Goal: Task Accomplishment & Management: Manage account settings

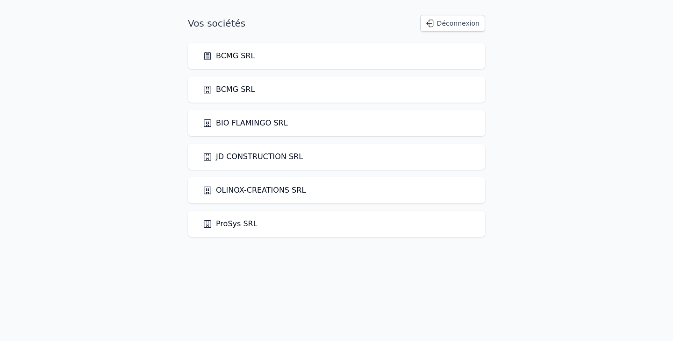
click at [236, 59] on link "BCMG SRL" at bounding box center [229, 55] width 52 height 11
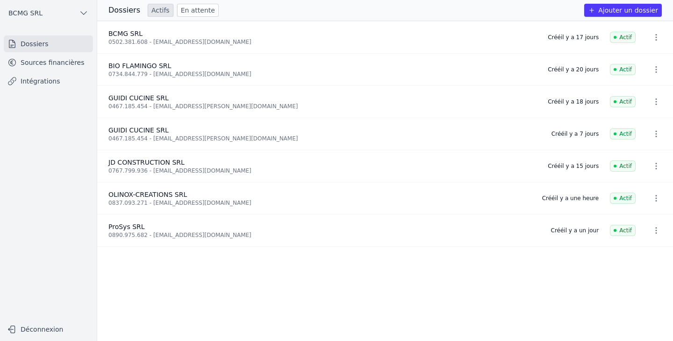
click at [31, 43] on link "Dossiers" at bounding box center [48, 44] width 89 height 17
click at [614, 11] on button "Ajouter un dossier" at bounding box center [623, 10] width 78 height 13
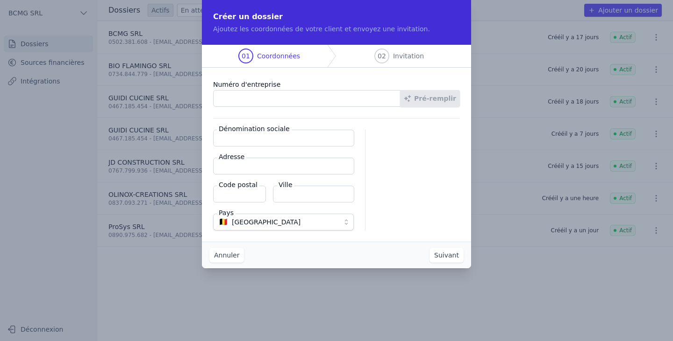
paste input "0894.752.843"
type input "0894.752.843"
click at [427, 96] on button "Pré-remplir" at bounding box center [430, 98] width 60 height 17
type input "EMIEMA SRL"
type input "Avenue de la Honnelle 1"
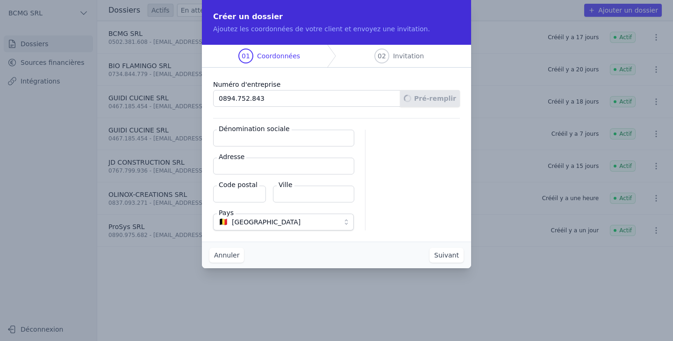
type input "7380"
type input "Quiévrain"
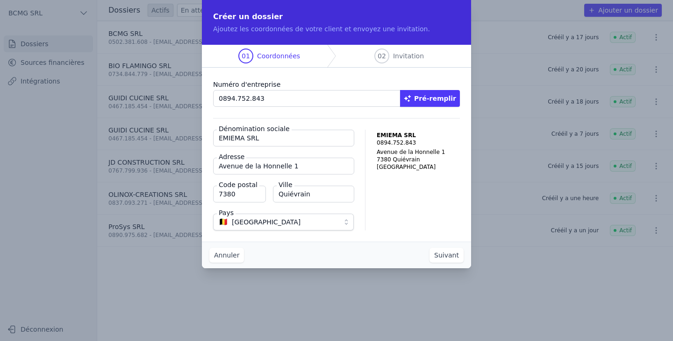
click at [445, 262] on button "Suivant" at bounding box center [446, 255] width 34 height 15
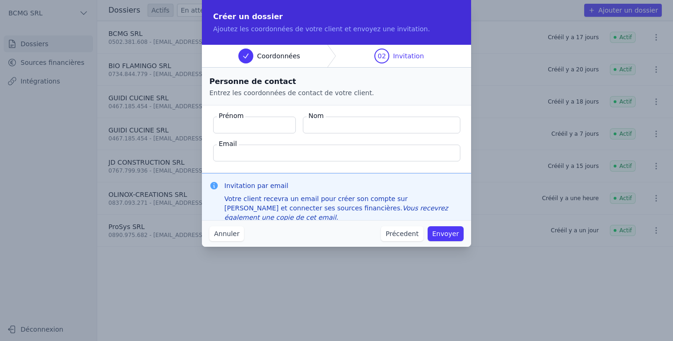
click at [233, 130] on input "Prénom" at bounding box center [254, 125] width 83 height 17
type input "[PERSON_NAME]"
type input "PORCU"
type input "[EMAIL_ADDRESS][DOMAIN_NAME]"
click at [451, 230] on button "Envoyer" at bounding box center [445, 234] width 36 height 15
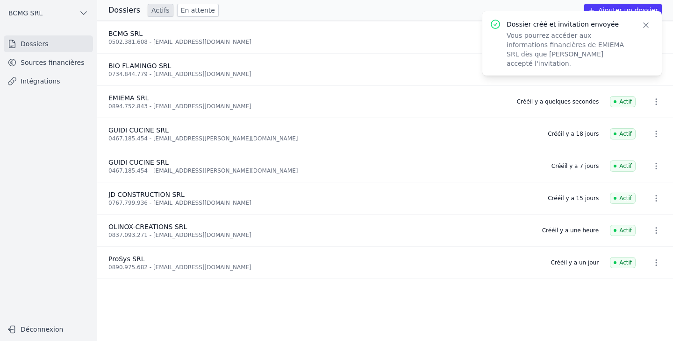
click at [128, 106] on div "0894.752.843 - [EMAIL_ADDRESS][DOMAIN_NAME]" at bounding box center [306, 106] width 397 height 7
click at [655, 102] on icon "button" at bounding box center [655, 102] width 1 height 7
click at [64, 172] on div at bounding box center [336, 170] width 673 height 341
click at [31, 60] on link "Sources financières" at bounding box center [48, 62] width 89 height 17
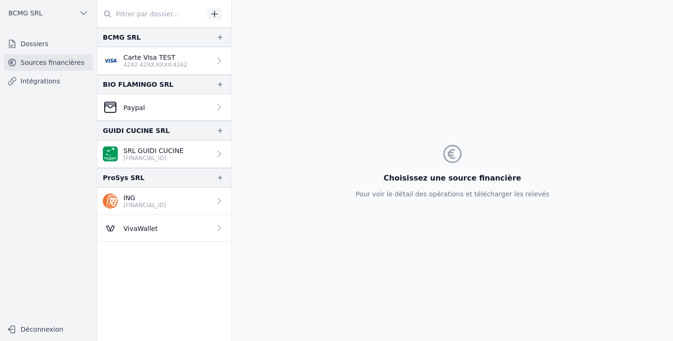
click at [127, 199] on p "ING" at bounding box center [144, 197] width 43 height 9
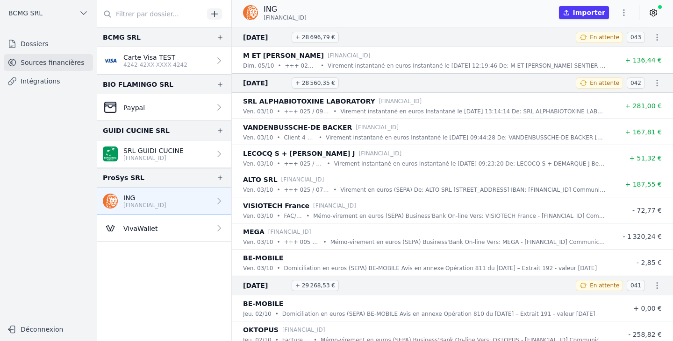
click at [211, 13] on icon "button" at bounding box center [214, 13] width 9 height 9
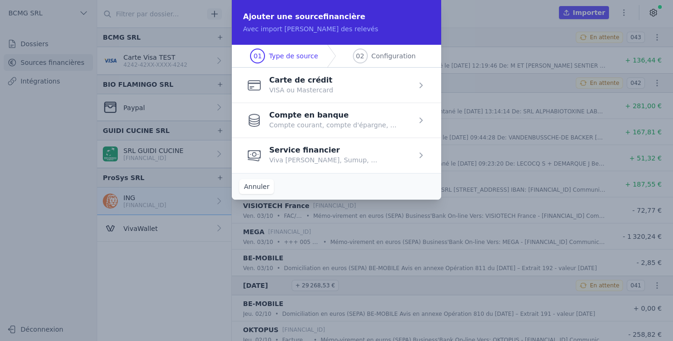
click at [285, 123] on span "button" at bounding box center [336, 120] width 209 height 35
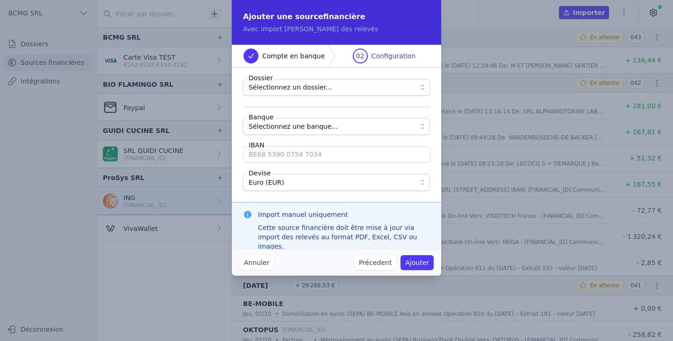
click at [263, 126] on span "Sélectionnez une banque..." at bounding box center [293, 126] width 89 height 11
click at [258, 85] on span "Sélectionnez un dossier..." at bounding box center [290, 87] width 83 height 11
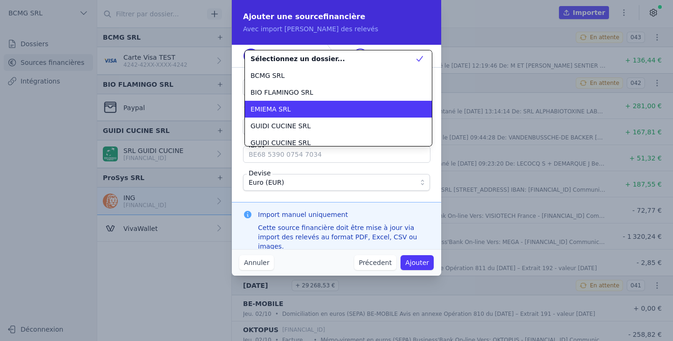
click at [255, 111] on span "EMIEMA SRL" at bounding box center [270, 109] width 40 height 9
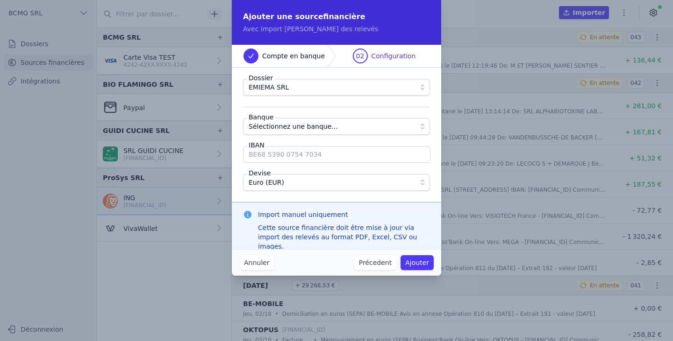
click at [253, 128] on span "Sélectionnez une banque..." at bounding box center [293, 126] width 89 height 11
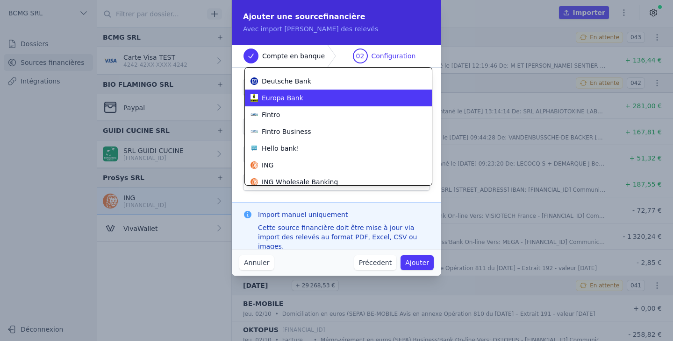
scroll to position [231, 0]
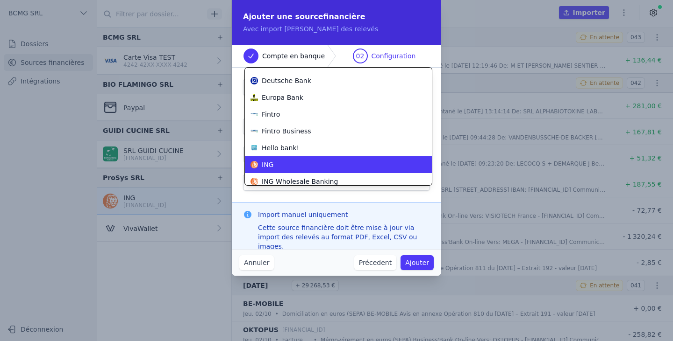
click at [259, 165] on div "ING" at bounding box center [332, 164] width 164 height 9
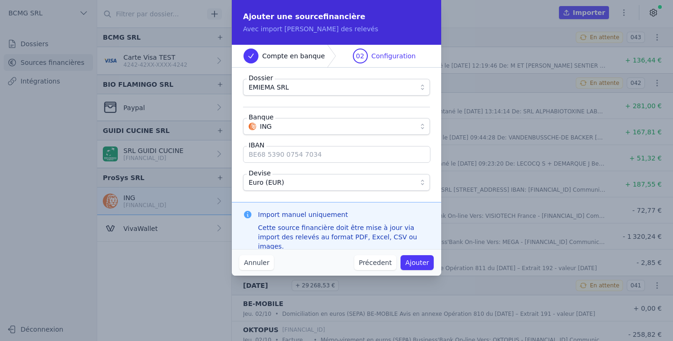
click at [290, 129] on span "ING" at bounding box center [330, 126] width 163 height 11
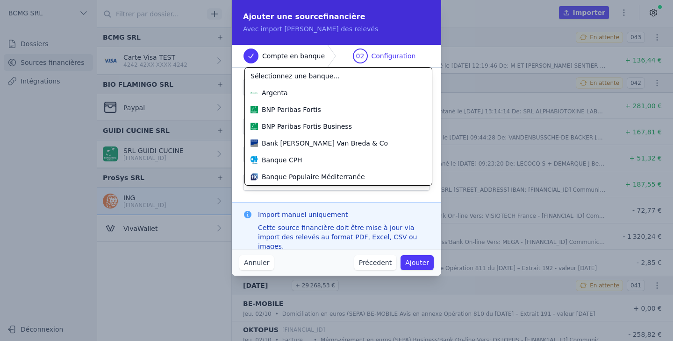
scroll to position [269, 0]
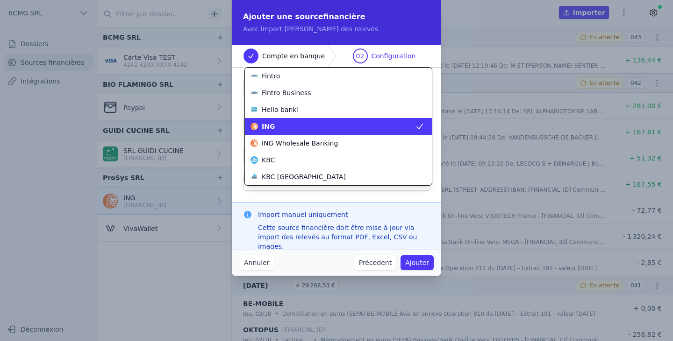
click at [265, 126] on span "ING" at bounding box center [268, 126] width 13 height 9
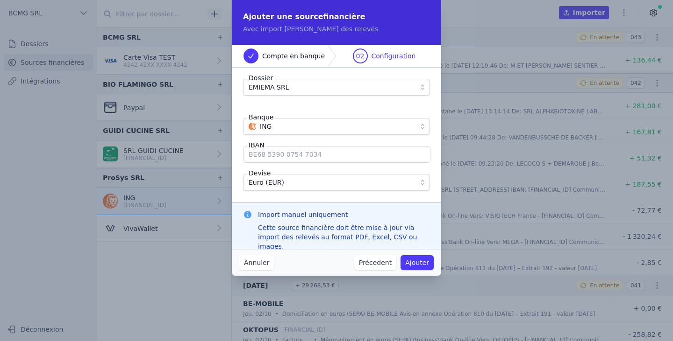
click at [256, 159] on input "IBAN" at bounding box center [336, 154] width 187 height 17
paste input "[FINANCIAL_ID]"
type input "[FINANCIAL_ID]"
click at [415, 262] on button "Ajouter" at bounding box center [416, 263] width 33 height 15
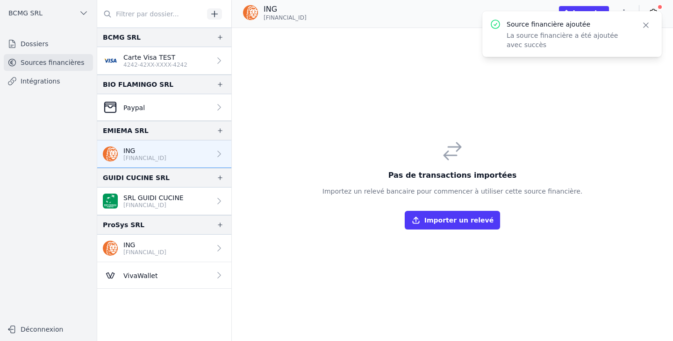
click at [146, 149] on p "ING" at bounding box center [144, 150] width 43 height 9
click at [651, 23] on button "Close" at bounding box center [645, 25] width 17 height 13
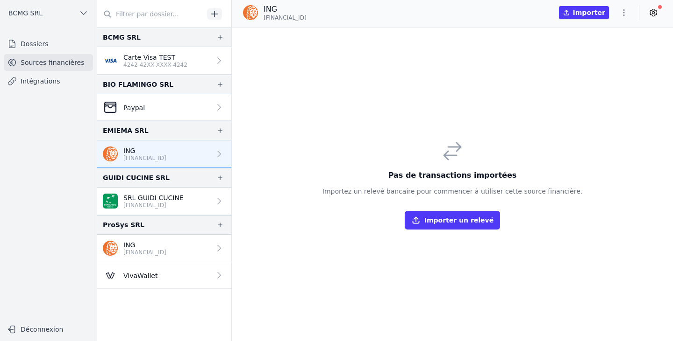
click at [625, 13] on icon "button" at bounding box center [623, 12] width 9 height 9
click at [608, 33] on button "Renommer" at bounding box center [601, 32] width 67 height 17
type input "ING-82"
click button "submit" at bounding box center [370, 9] width 15 height 11
click at [452, 218] on button "Importer un relevé" at bounding box center [452, 220] width 95 height 19
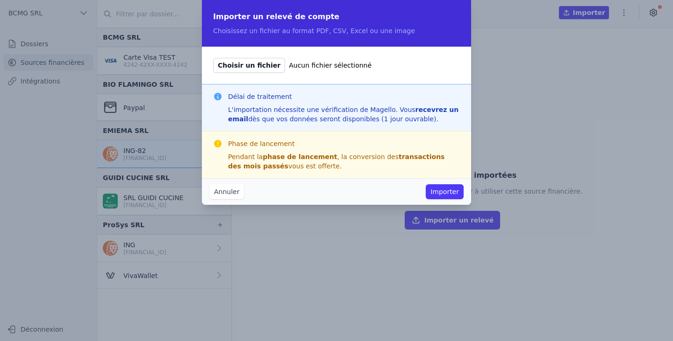
click at [263, 64] on span "Choisir un fichier" at bounding box center [249, 65] width 72 height 15
click at [213, 58] on input "Choisir un fichier Aucun fichier sélectionné" at bounding box center [213, 57] width 0 height 0
type input "C:\fakepath\[FINANCIAL_ID]-CA-EUR-20251007 from 20250908-010 to 010-EMIEMA SRL.…"
click at [447, 192] on button "Importer" at bounding box center [445, 192] width 38 height 15
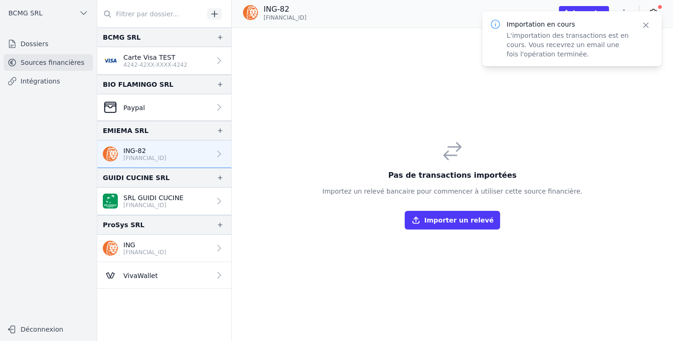
click at [639, 27] on button "Close" at bounding box center [645, 25] width 17 height 13
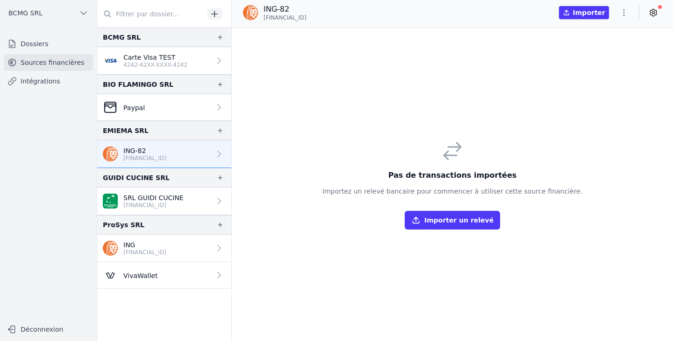
click at [654, 15] on icon at bounding box center [653, 12] width 7 height 7
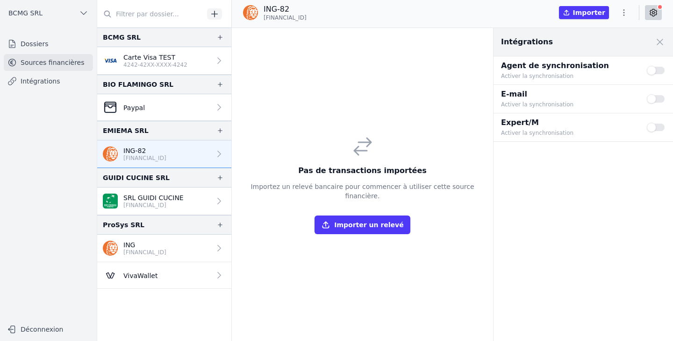
click at [661, 73] on button "Use setting" at bounding box center [656, 70] width 19 height 9
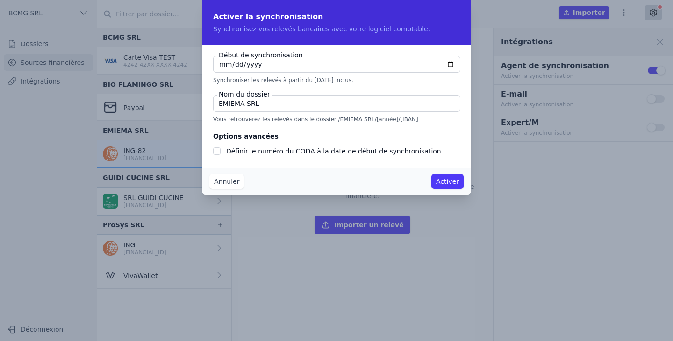
checkbox input "false"
type input "[DATE]"
click at [220, 150] on input "Définir le numéro du CODA à la date de début de synchronisation" at bounding box center [216, 151] width 7 height 7
checkbox input "true"
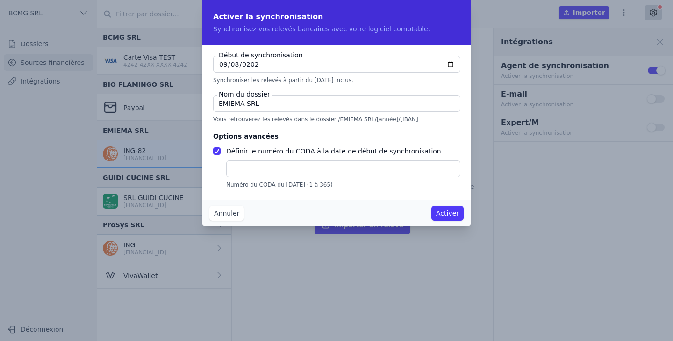
click at [245, 167] on input "text" at bounding box center [343, 169] width 234 height 17
type input "199"
click at [449, 213] on button "Activer" at bounding box center [447, 213] width 32 height 15
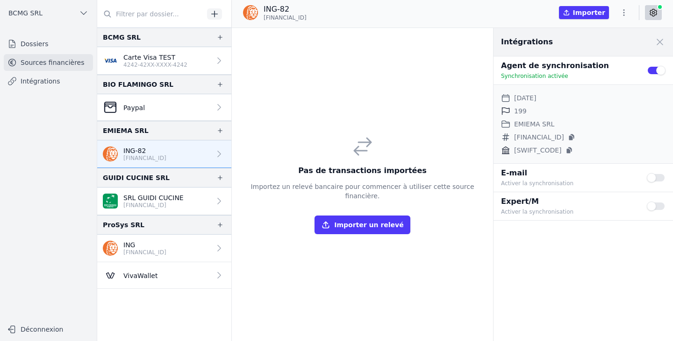
click at [626, 12] on icon "button" at bounding box center [623, 12] width 9 height 9
click at [418, 100] on div at bounding box center [336, 170] width 673 height 341
click at [166, 251] on p "[FINANCIAL_ID]" at bounding box center [144, 252] width 43 height 7
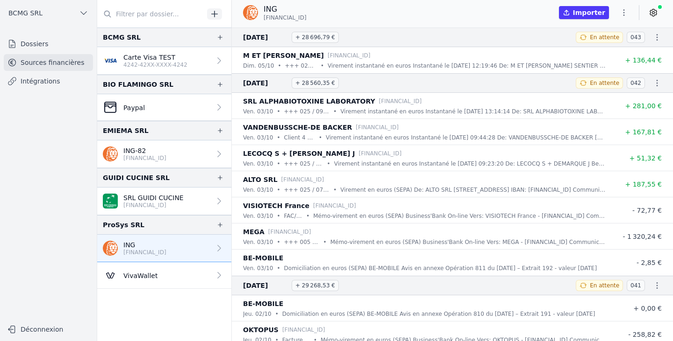
click at [598, 36] on span "En attente" at bounding box center [604, 37] width 29 height 7
click at [656, 11] on icon at bounding box center [653, 12] width 7 height 7
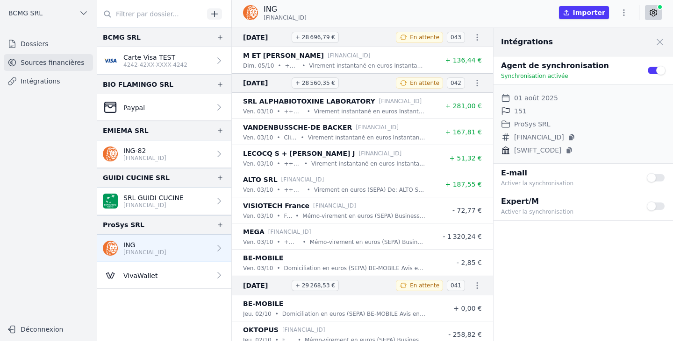
click at [381, 79] on h3 "[DATE] + 28 560,35 €" at bounding box center [314, 83] width 142 height 11
click at [473, 88] on icon "button" at bounding box center [476, 82] width 9 height 9
click at [376, 81] on div at bounding box center [336, 170] width 673 height 341
click at [625, 11] on icon "button" at bounding box center [623, 12] width 9 height 9
click at [137, 152] on div at bounding box center [336, 170] width 673 height 341
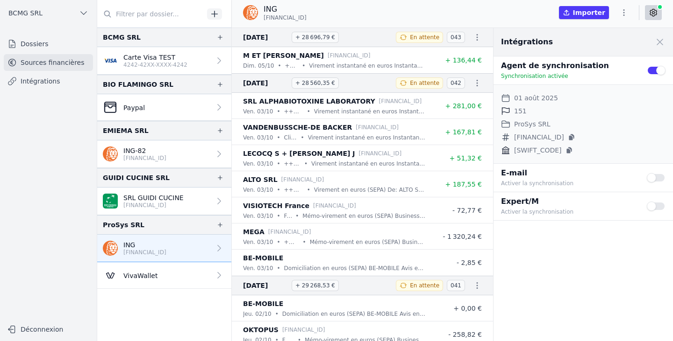
click at [143, 150] on p "ING-82" at bounding box center [144, 150] width 43 height 9
